Goal: Information Seeking & Learning: Learn about a topic

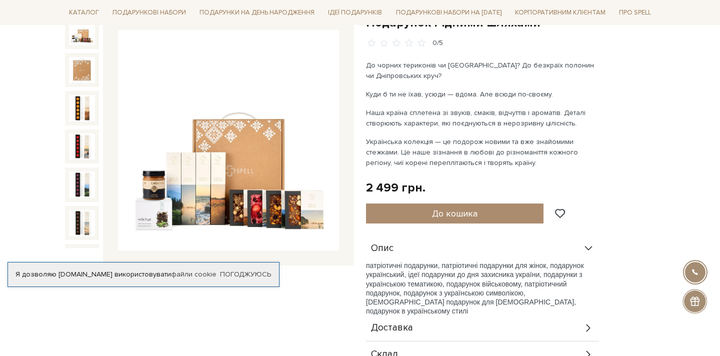
scroll to position [135, 0]
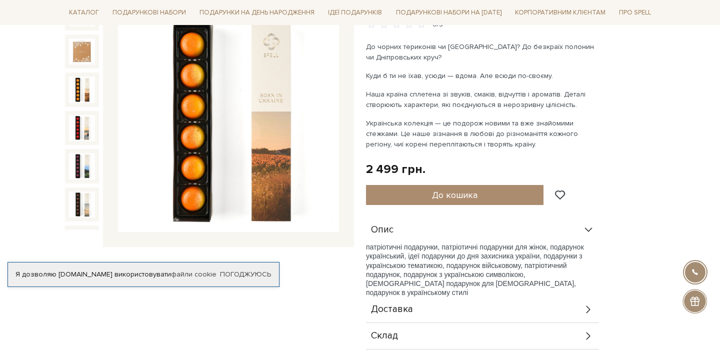
click at [79, 88] on img at bounding box center [82, 89] width 26 height 26
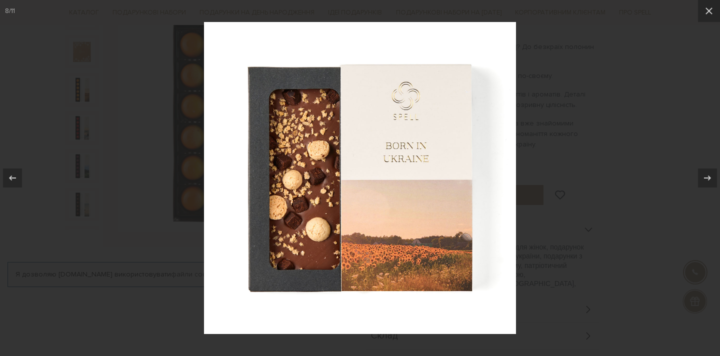
click at [607, 122] on div at bounding box center [360, 178] width 720 height 356
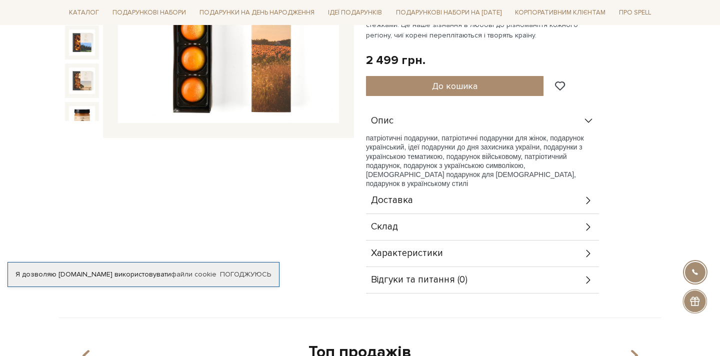
scroll to position [250, 0]
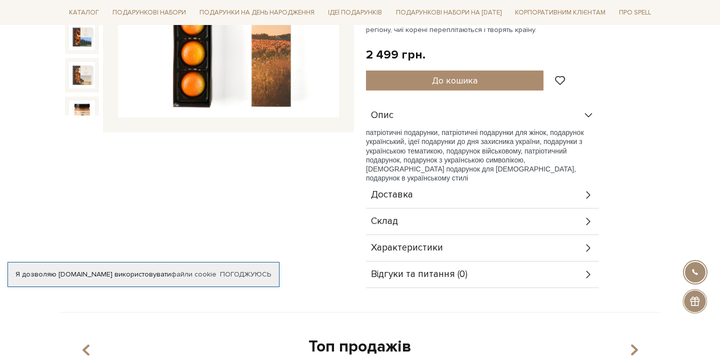
click at [435, 199] on div "Доставка" at bounding box center [482, 195] width 233 height 26
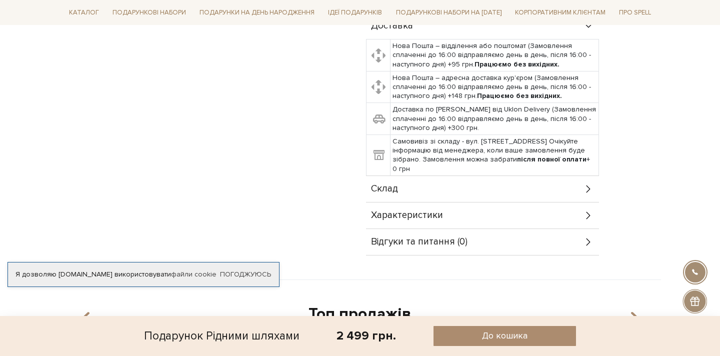
click at [419, 194] on div "Склад" at bounding box center [482, 189] width 233 height 26
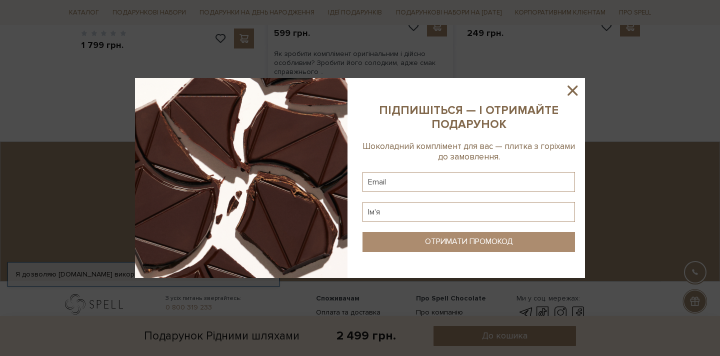
scroll to position [1202, 0]
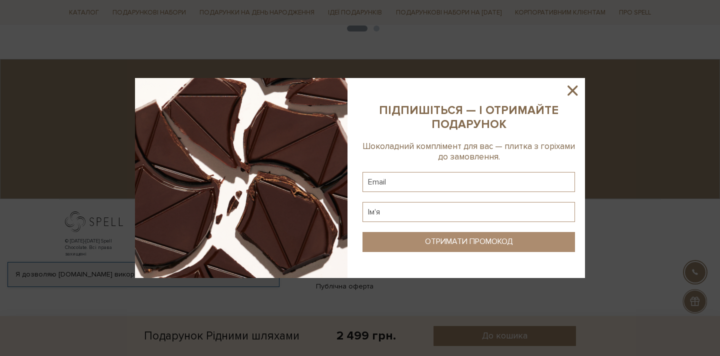
click at [580, 94] on icon at bounding box center [572, 90] width 17 height 17
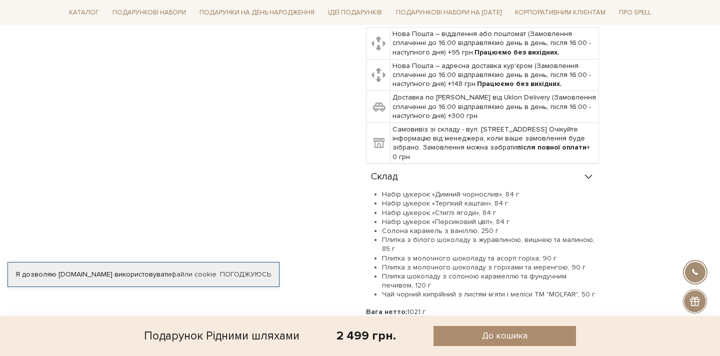
scroll to position [0, 0]
